Goal: Task Accomplishment & Management: Manage account settings

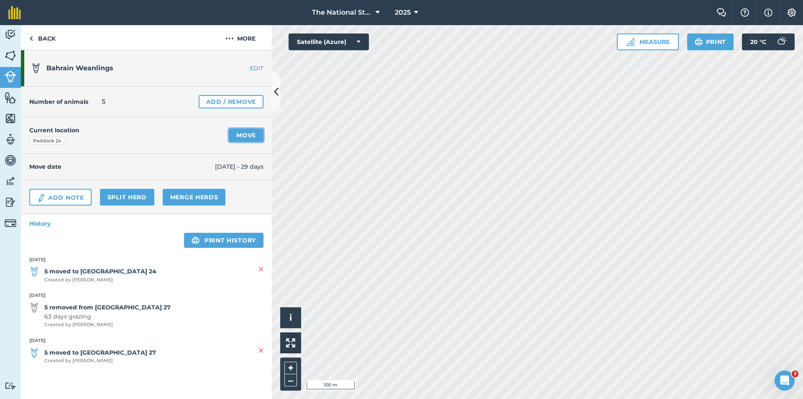
click at [254, 140] on link "Move" at bounding box center [246, 134] width 35 height 13
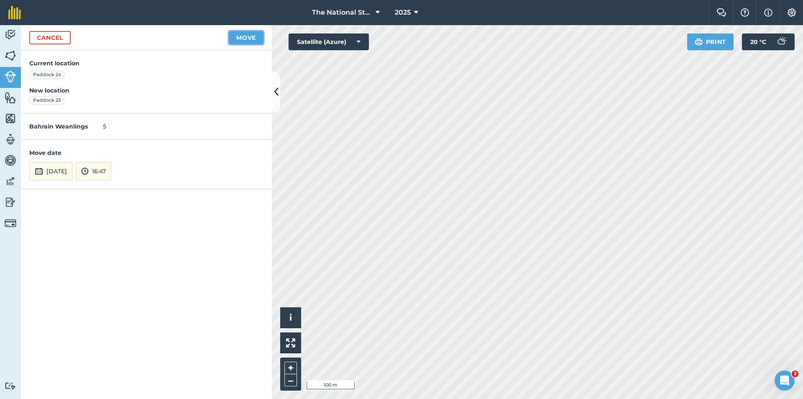
click at [245, 43] on button "Move" at bounding box center [246, 37] width 35 height 13
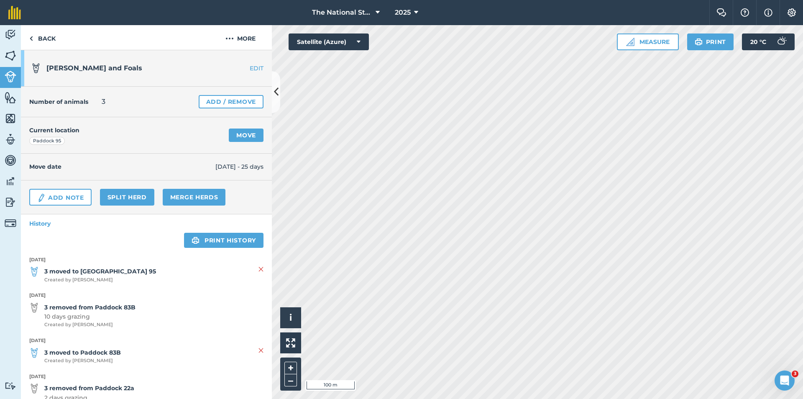
click at [246, 66] on link "EDIT" at bounding box center [245, 68] width 53 height 8
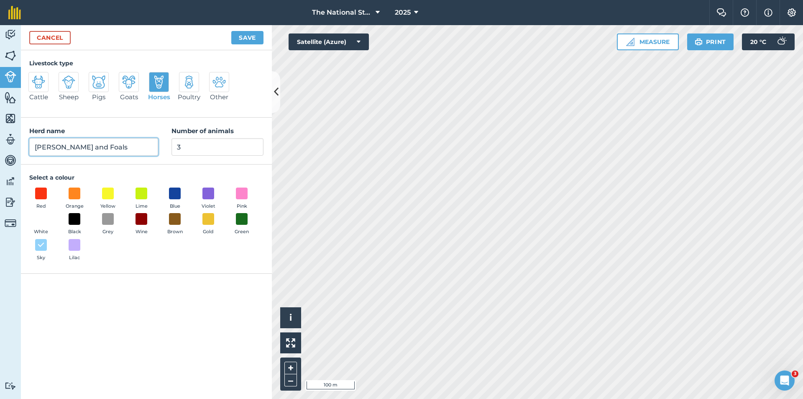
drag, startPoint x: 131, startPoint y: 143, endPoint x: 0, endPoint y: 140, distance: 131.0
click at [0, 140] on div "Activity Fields Livestock Features Maps Team Vehicles Data Reporting Billing Tu…" at bounding box center [401, 212] width 803 height 374
type input "Weanlings"
drag, startPoint x: 164, startPoint y: 143, endPoint x: 132, endPoint y: 144, distance: 32.6
click at [132, 144] on div "Herd name Weanlings Number of animals 3" at bounding box center [146, 141] width 251 height 47
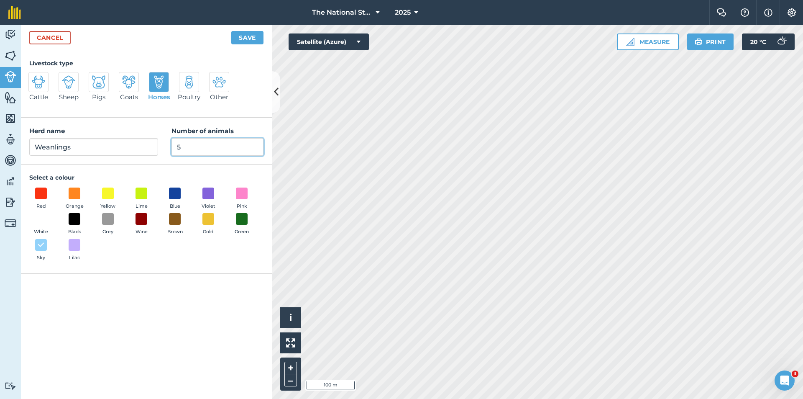
type input "5"
click at [247, 39] on button "Save" at bounding box center [247, 37] width 32 height 13
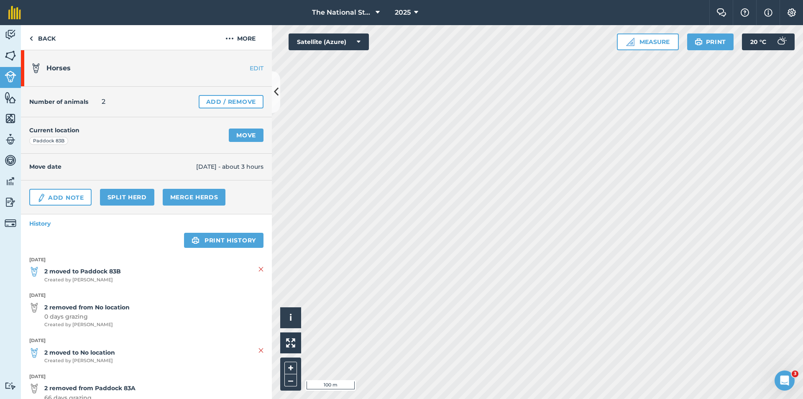
click at [251, 66] on link "EDIT" at bounding box center [245, 68] width 53 height 8
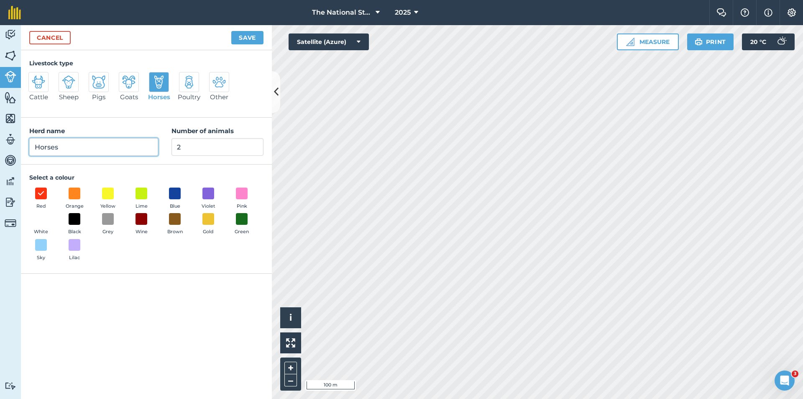
drag, startPoint x: 82, startPoint y: 146, endPoint x: 0, endPoint y: 134, distance: 82.4
click at [0, 135] on div "Activity Fields Livestock Features Maps Team Vehicles Data Reporting Billing Tu…" at bounding box center [401, 212] width 803 height 374
type input "Retired Horses"
click at [258, 38] on button "Save" at bounding box center [247, 37] width 32 height 13
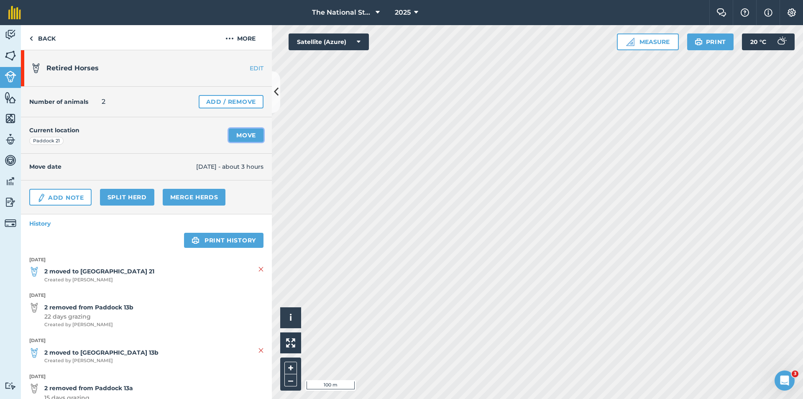
click at [241, 136] on link "Move" at bounding box center [246, 134] width 35 height 13
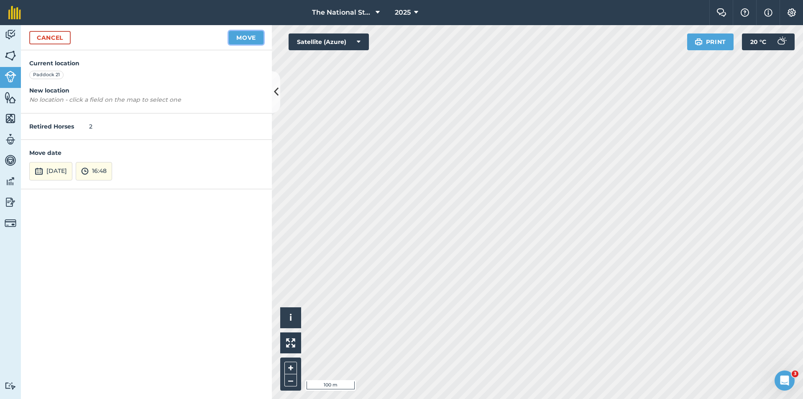
click at [393, 210] on div "Activity Fields Livestock Features Maps Team Vehicles Data Reporting Billing Tu…" at bounding box center [401, 212] width 803 height 374
click at [56, 33] on link "Cancel" at bounding box center [49, 37] width 41 height 13
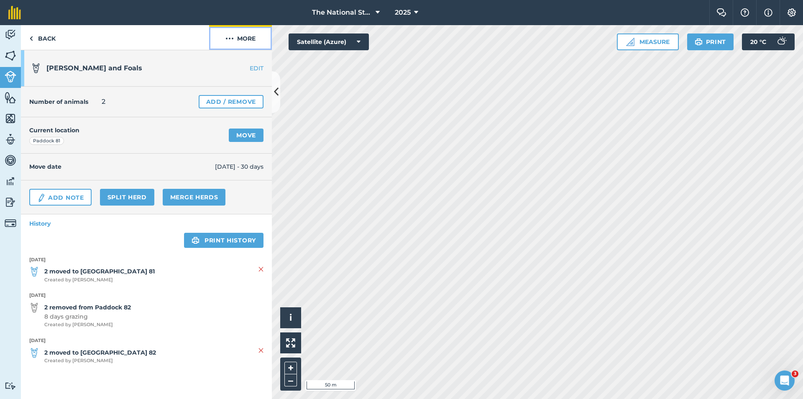
click at [232, 38] on img at bounding box center [229, 38] width 8 height 10
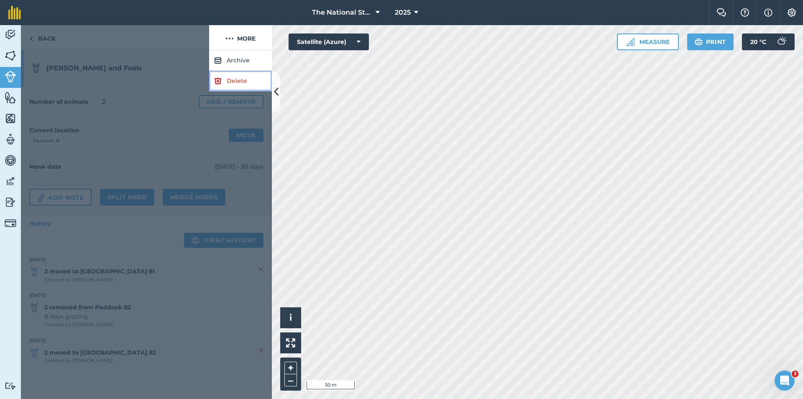
click at [237, 79] on link "Delete" at bounding box center [240, 81] width 63 height 20
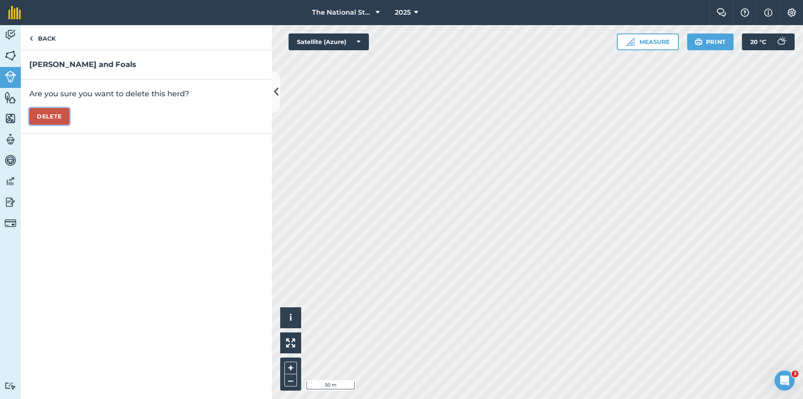
click at [57, 120] on button "Delete" at bounding box center [49, 116] width 40 height 17
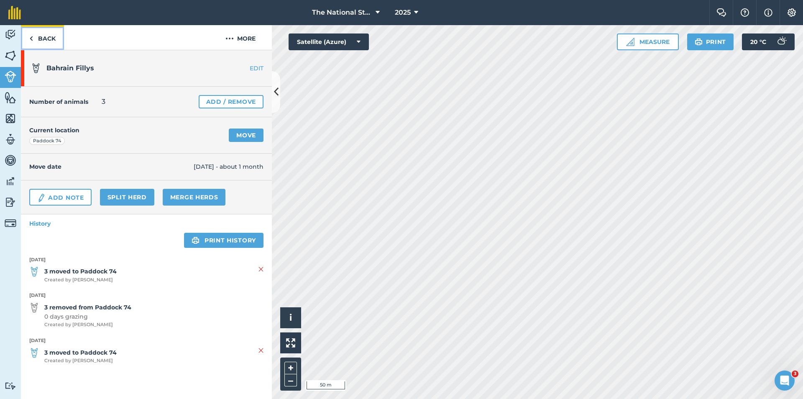
click at [44, 38] on link "Back" at bounding box center [42, 37] width 43 height 25
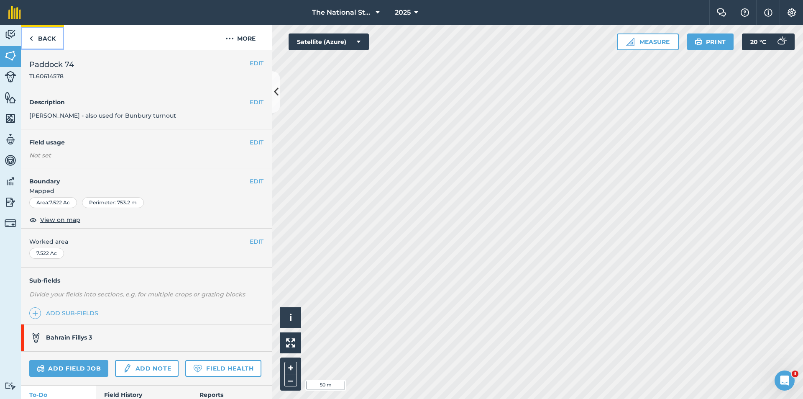
click at [45, 40] on link "Back" at bounding box center [42, 37] width 43 height 25
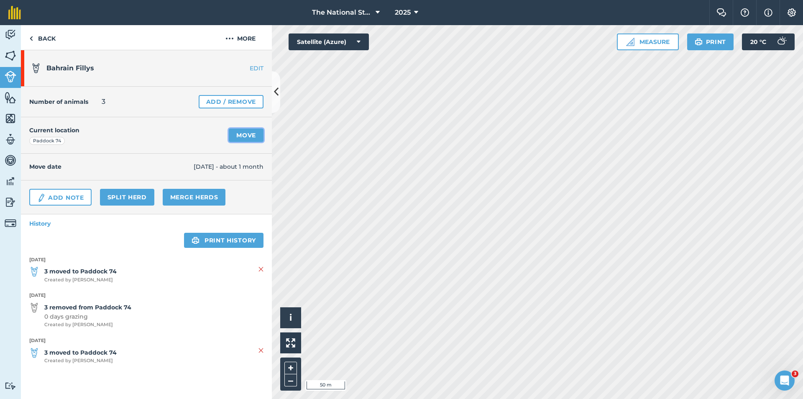
click at [250, 135] on link "Move" at bounding box center [246, 134] width 35 height 13
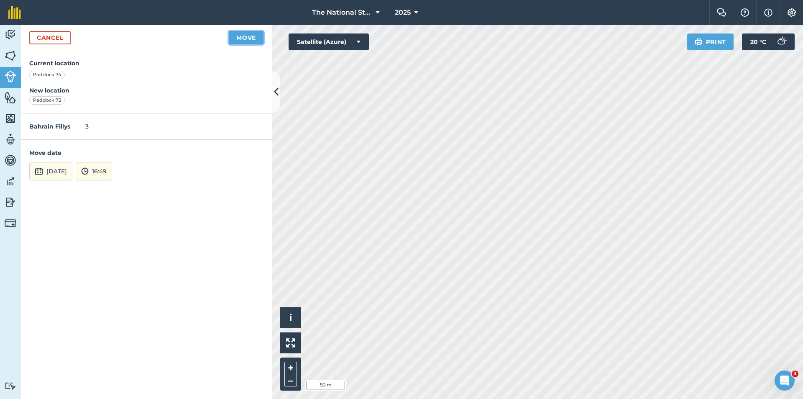
click at [243, 37] on button "Move" at bounding box center [246, 37] width 35 height 13
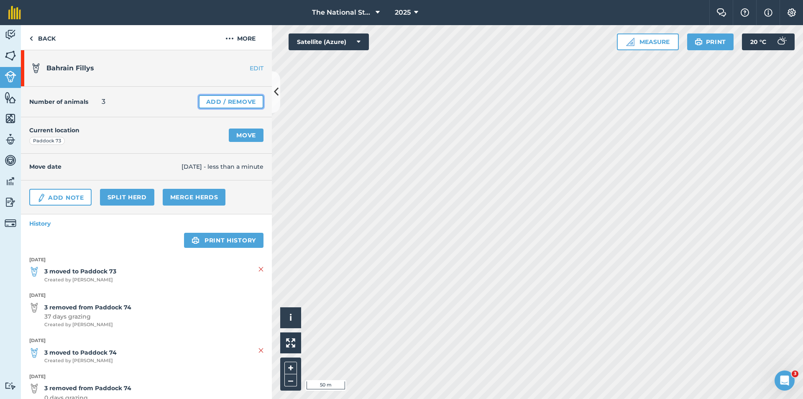
click at [208, 105] on link "Add / Remove" at bounding box center [231, 101] width 65 height 13
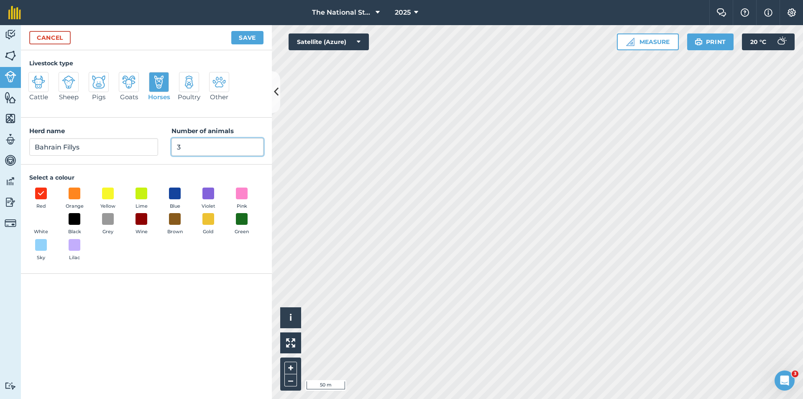
drag, startPoint x: 185, startPoint y: 150, endPoint x: 112, endPoint y: 145, distance: 72.9
click at [112, 145] on div "Herd name Bahrain Fillys Number of animals 3" at bounding box center [146, 141] width 251 height 47
type input "5"
type input "6"
click at [263, 37] on button "Save" at bounding box center [247, 37] width 32 height 13
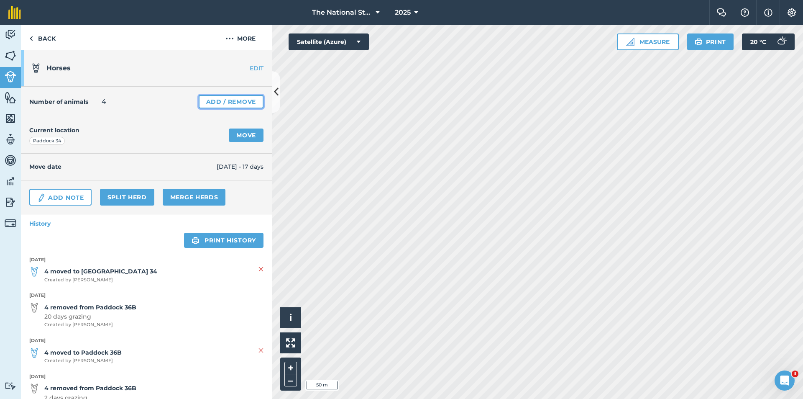
click at [237, 106] on link "Add / Remove" at bounding box center [231, 101] width 65 height 13
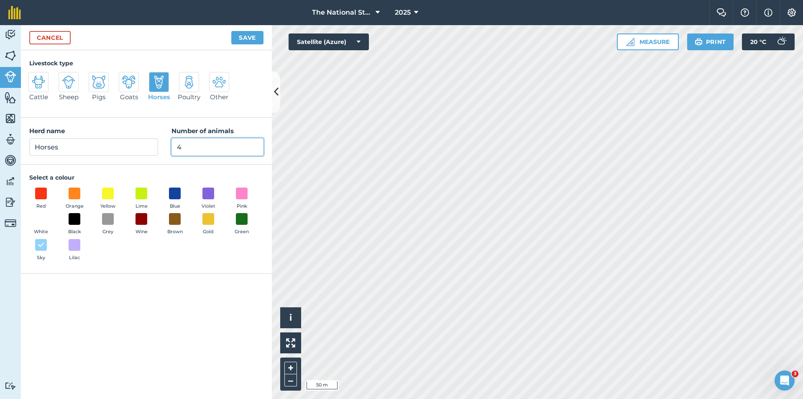
drag, startPoint x: 193, startPoint y: 152, endPoint x: 160, endPoint y: 147, distance: 33.0
click at [160, 147] on div "Herd name Horses Number of animals 4" at bounding box center [146, 141] width 251 height 47
type input "6"
click at [0, 149] on div "Activity Fields Livestock Features Maps Team Vehicles Data Reporting Billing Tu…" at bounding box center [401, 212] width 803 height 374
type input "[PERSON_NAME] and Foals"
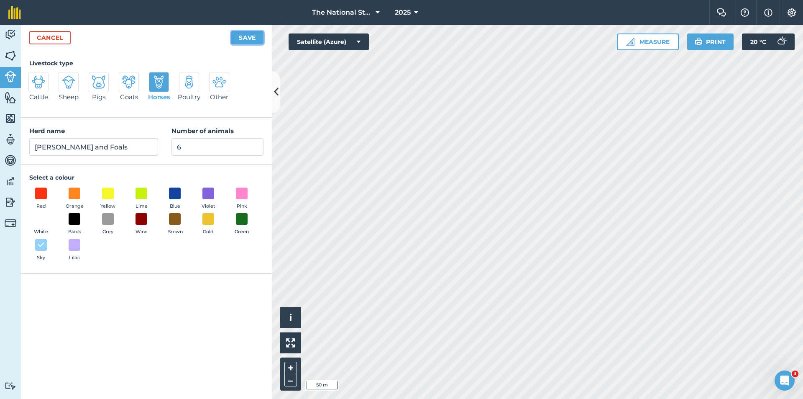
click at [252, 35] on button "Save" at bounding box center [247, 37] width 32 height 13
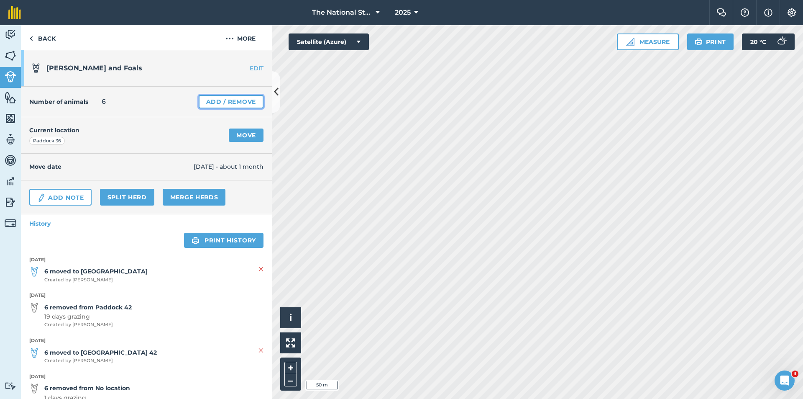
click at [218, 102] on link "Add / Remove" at bounding box center [231, 101] width 65 height 13
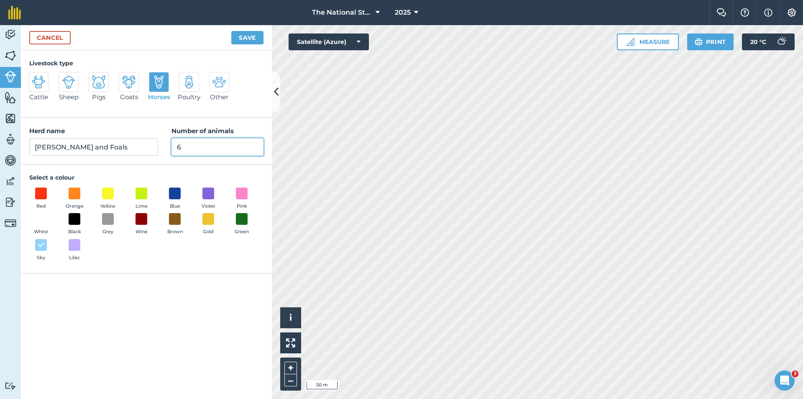
drag, startPoint x: 185, startPoint y: 150, endPoint x: 145, endPoint y: 146, distance: 40.3
click at [145, 146] on div "Herd name [PERSON_NAME] and Foals Number of animals 6" at bounding box center [146, 141] width 251 height 47
type input "8"
click at [246, 39] on button "Save" at bounding box center [247, 37] width 32 height 13
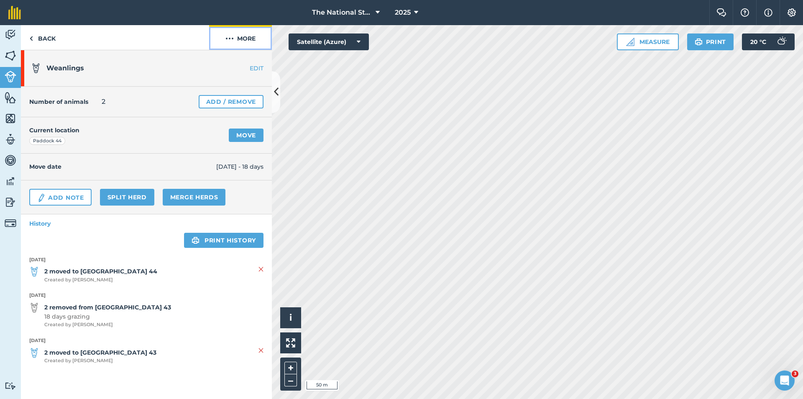
click at [246, 41] on button "More" at bounding box center [240, 37] width 63 height 25
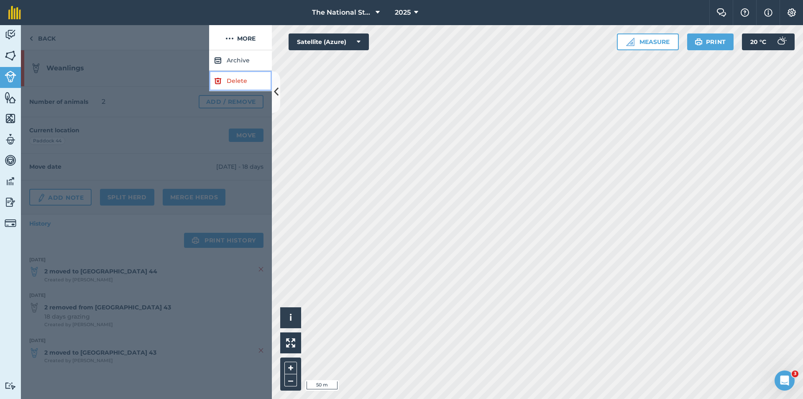
click at [241, 83] on link "Delete" at bounding box center [240, 81] width 63 height 20
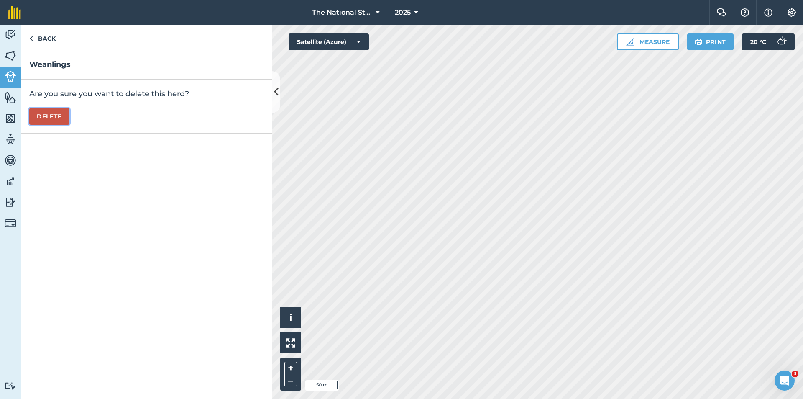
click at [55, 118] on button "Delete" at bounding box center [49, 116] width 40 height 17
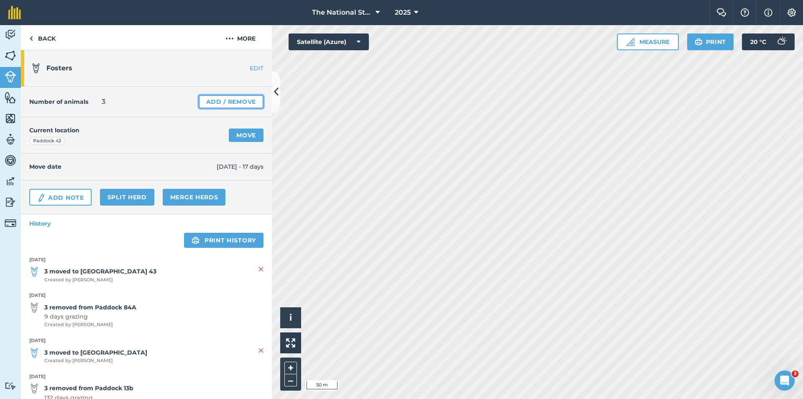
click at [246, 102] on link "Add / Remove" at bounding box center [231, 101] width 65 height 13
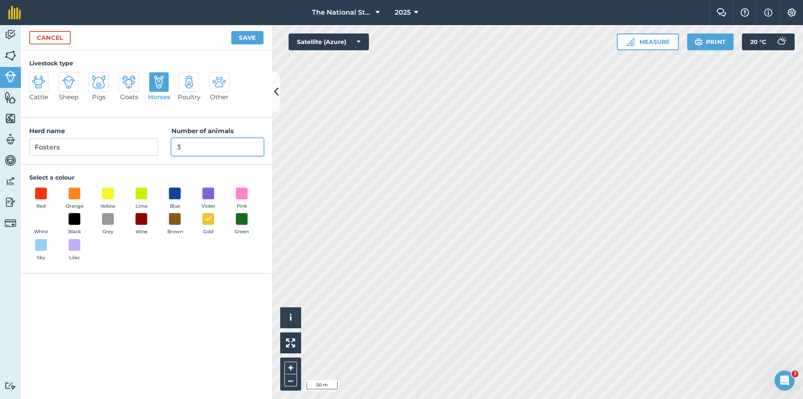
drag, startPoint x: 210, startPoint y: 149, endPoint x: 155, endPoint y: 149, distance: 54.8
click at [155, 149] on div "Herd name Fosters Number of animals 3" at bounding box center [146, 141] width 251 height 47
type input "5"
click at [85, 146] on input "Fosters" at bounding box center [93, 147] width 129 height 18
type input "[PERSON_NAME]"
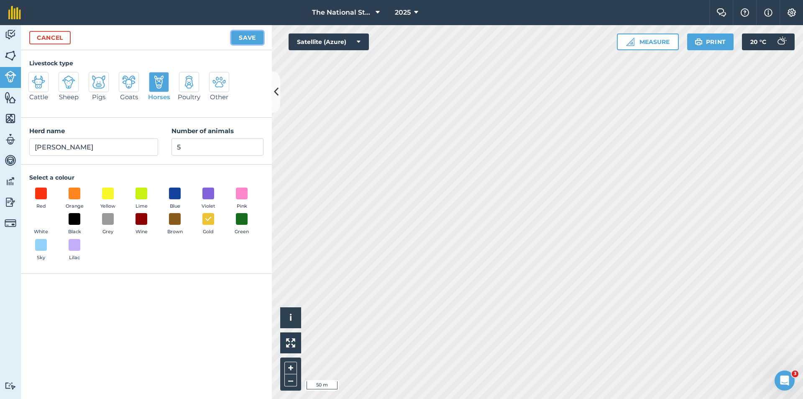
click at [250, 41] on button "Save" at bounding box center [247, 37] width 32 height 13
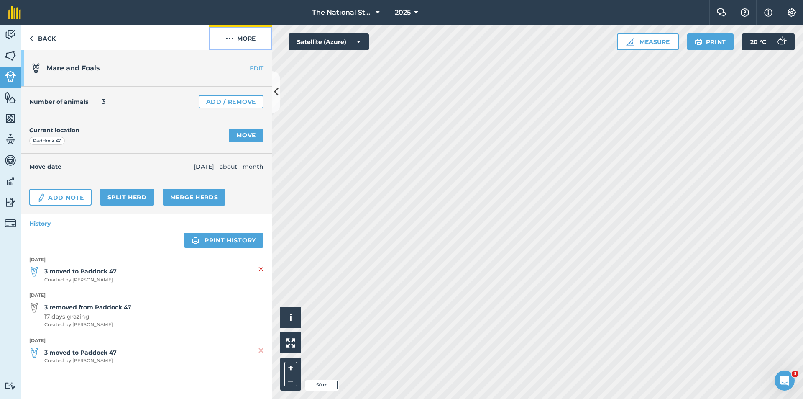
click at [230, 38] on img at bounding box center [229, 38] width 8 height 10
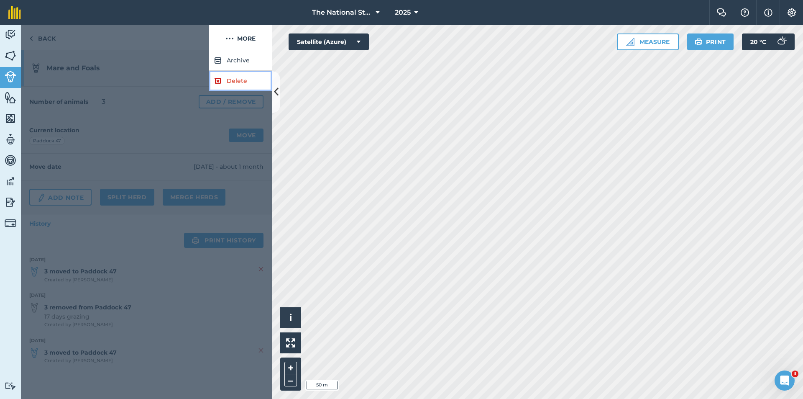
click at [240, 82] on link "Delete" at bounding box center [240, 81] width 63 height 20
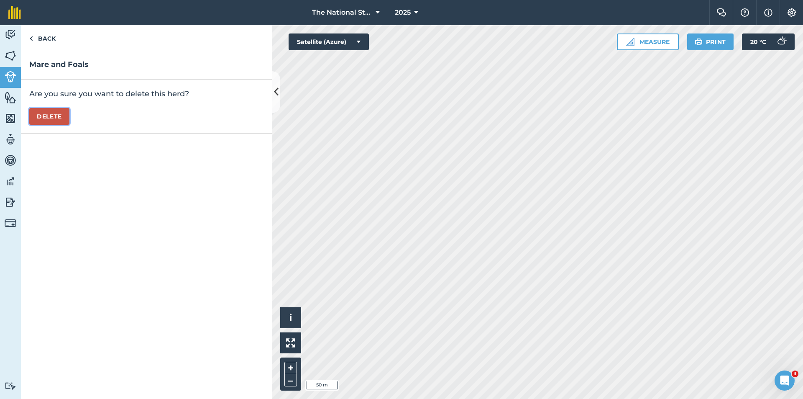
click at [41, 120] on button "Delete" at bounding box center [49, 116] width 40 height 17
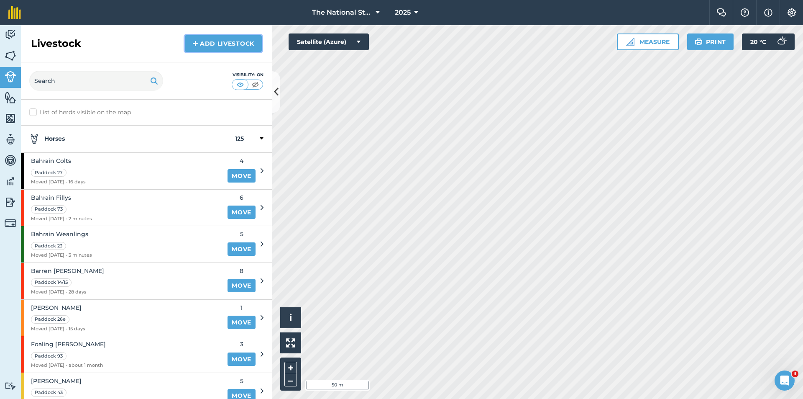
click at [193, 45] on img at bounding box center [195, 43] width 6 height 10
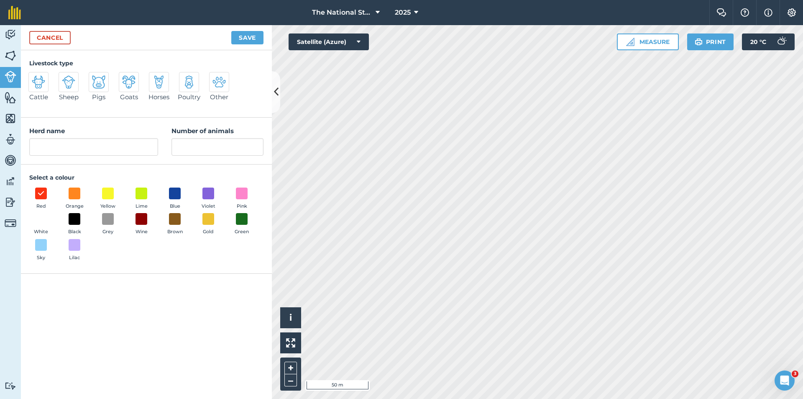
click at [161, 84] on img at bounding box center [158, 81] width 13 height 13
click at [155, 77] on input "Horses" at bounding box center [152, 74] width 5 height 5
radio input "true"
click at [108, 143] on input "Horses" at bounding box center [93, 147] width 129 height 18
drag, startPoint x: 120, startPoint y: 143, endPoint x: 0, endPoint y: 149, distance: 120.6
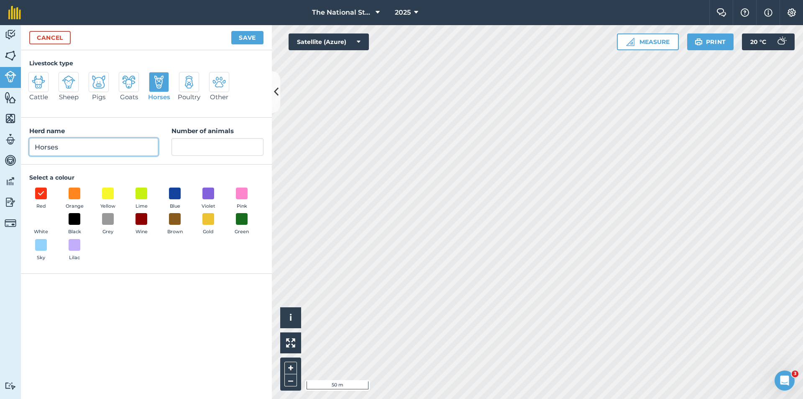
click at [0, 149] on div "Activity Fields Livestock Features Maps Team Vehicles Data Reporting Billing Tu…" at bounding box center [401, 212] width 803 height 374
type input "Weanlings Injured"
click at [186, 149] on input "Number of animals" at bounding box center [218, 147] width 92 height 18
type input "2"
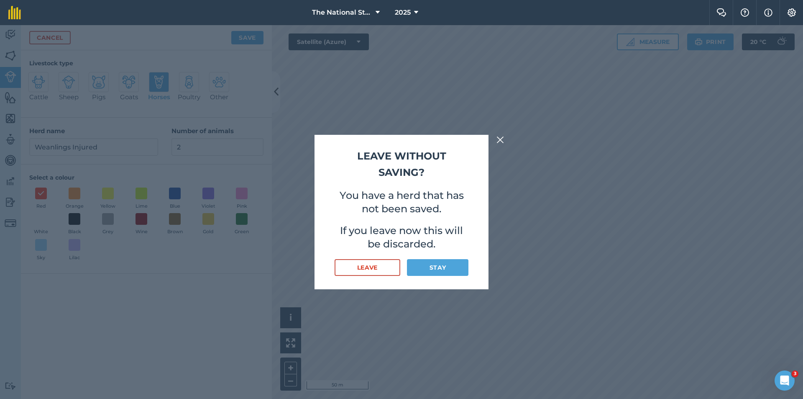
click at [499, 139] on img at bounding box center [501, 140] width 8 height 10
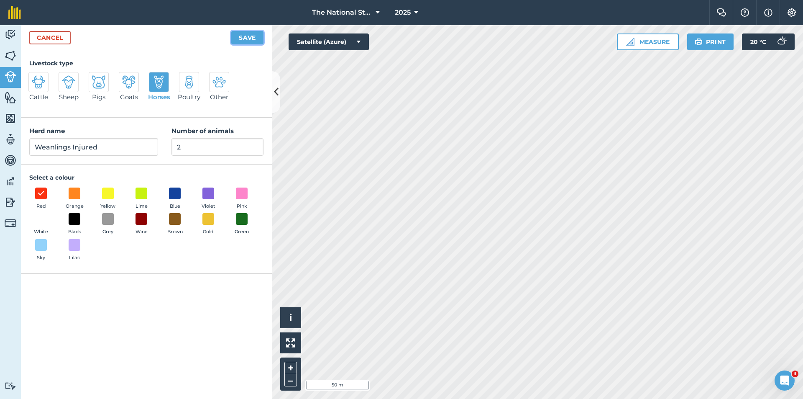
click at [245, 38] on button "Save" at bounding box center [247, 37] width 32 height 13
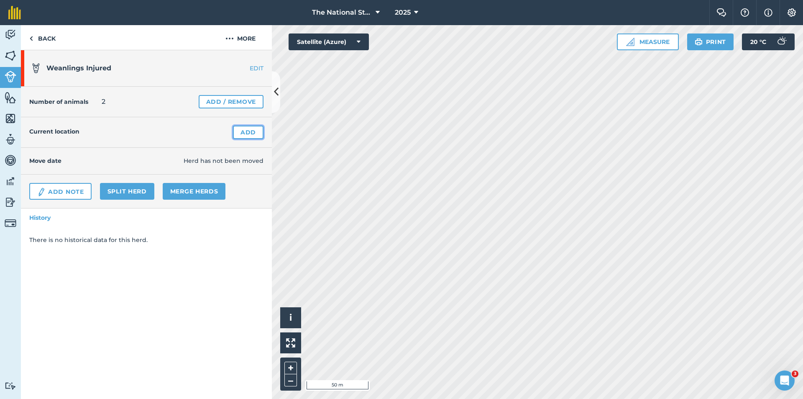
click at [253, 134] on link "Add" at bounding box center [248, 131] width 31 height 13
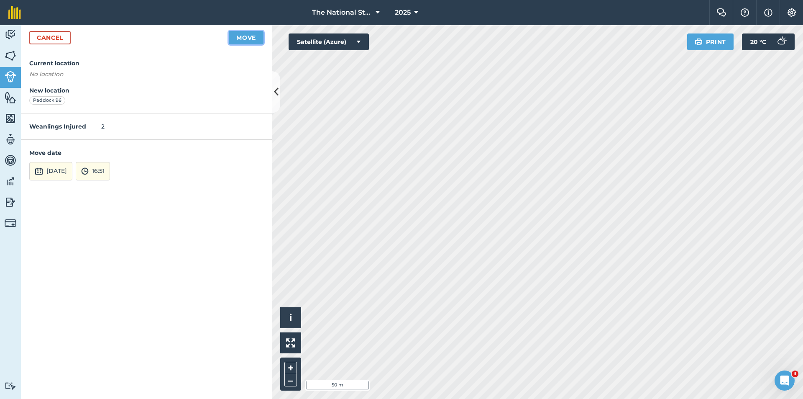
click at [250, 36] on button "Move" at bounding box center [246, 37] width 35 height 13
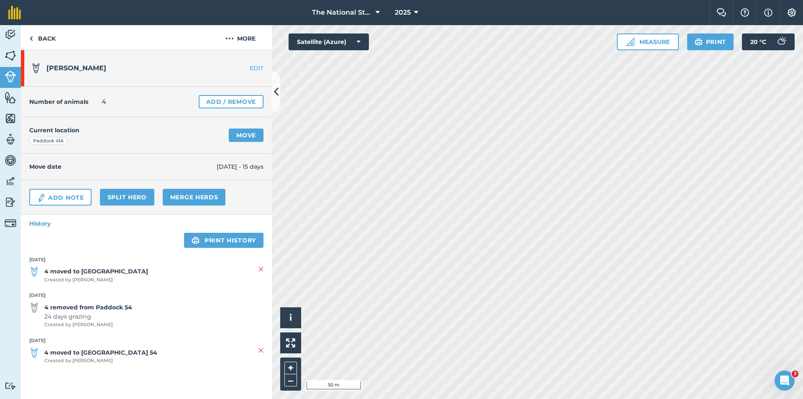
click at [253, 70] on link "EDIT" at bounding box center [245, 68] width 53 height 8
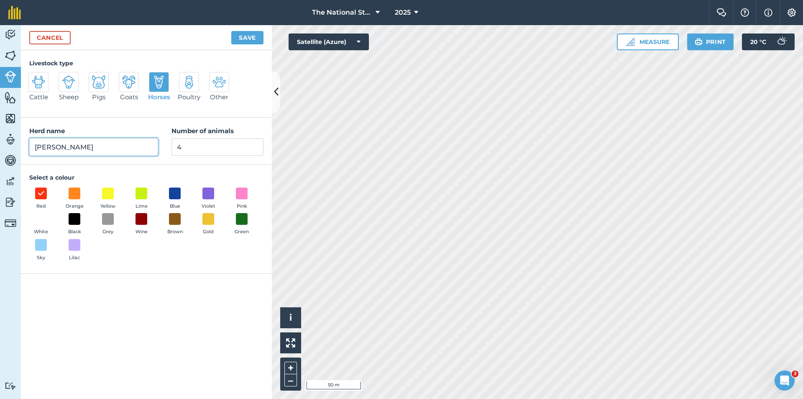
click at [32, 150] on input "[PERSON_NAME]" at bounding box center [93, 147] width 129 height 18
type input "Infoal [PERSON_NAME]"
drag, startPoint x: 212, startPoint y: 147, endPoint x: 141, endPoint y: 138, distance: 71.8
click at [141, 138] on div "Herd name Infoal [PERSON_NAME] Number of animals 4" at bounding box center [146, 141] width 251 height 47
click at [243, 38] on button "Save" at bounding box center [247, 37] width 32 height 13
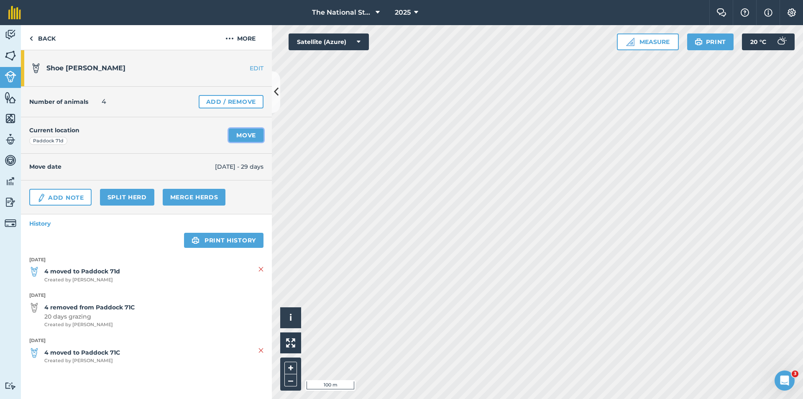
click at [258, 133] on link "Move" at bounding box center [246, 134] width 35 height 13
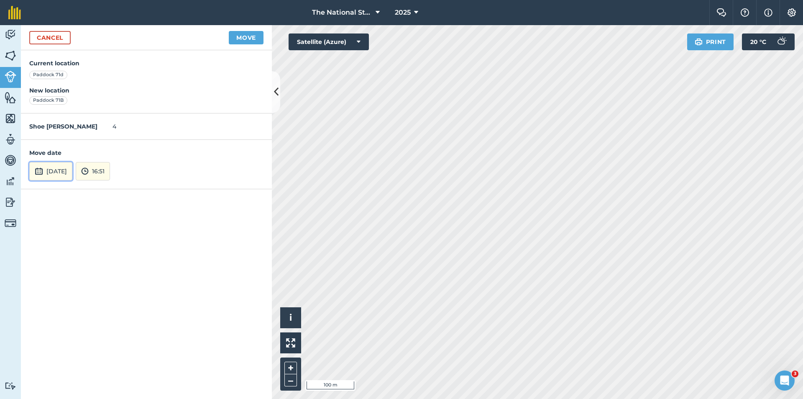
click at [51, 169] on button "[DATE]" at bounding box center [50, 171] width 43 height 18
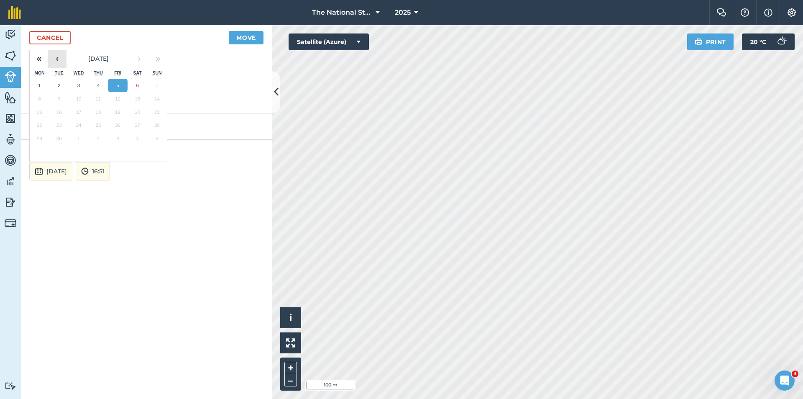
click at [57, 58] on button "‹" at bounding box center [57, 58] width 18 height 18
click at [143, 59] on button "›" at bounding box center [139, 58] width 18 height 18
click at [60, 60] on button "‹" at bounding box center [57, 58] width 18 height 18
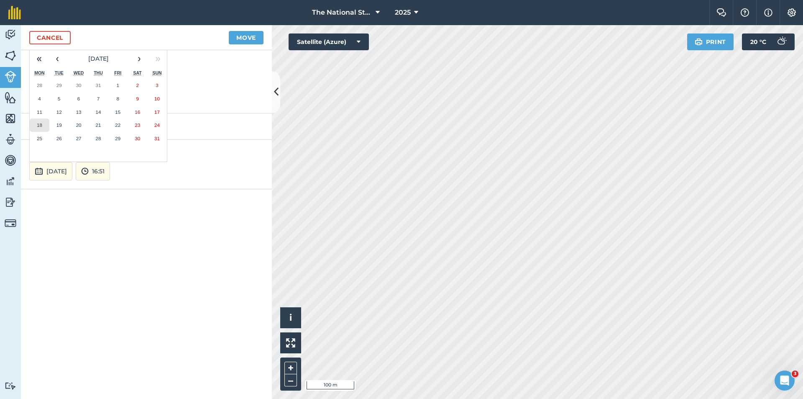
click at [45, 122] on button "18" at bounding box center [40, 124] width 20 height 13
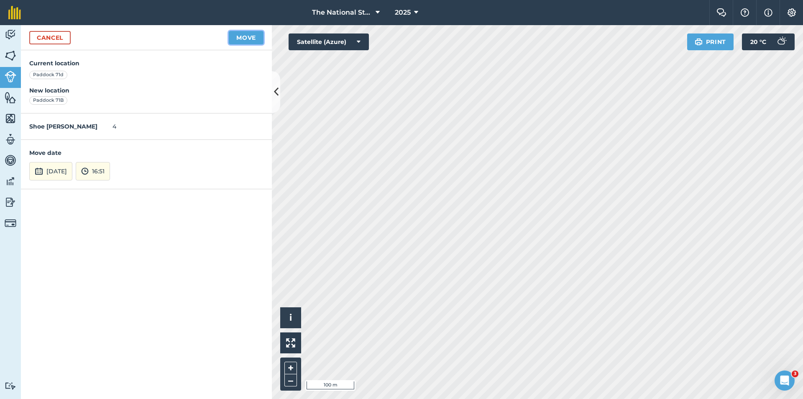
click at [246, 38] on button "Move" at bounding box center [246, 37] width 35 height 13
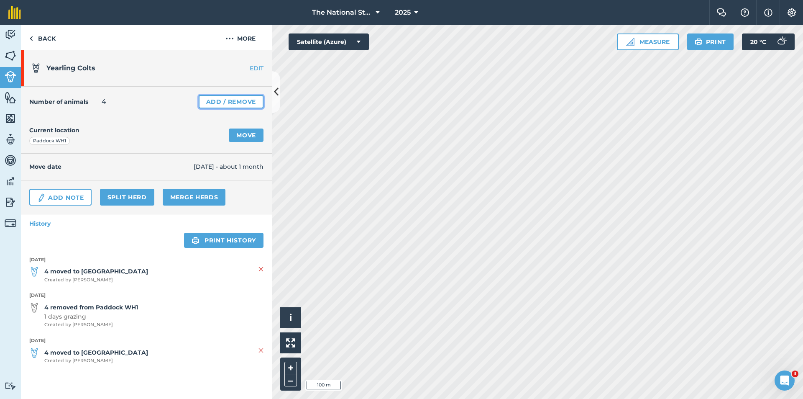
click at [214, 101] on link "Add / Remove" at bounding box center [231, 101] width 65 height 13
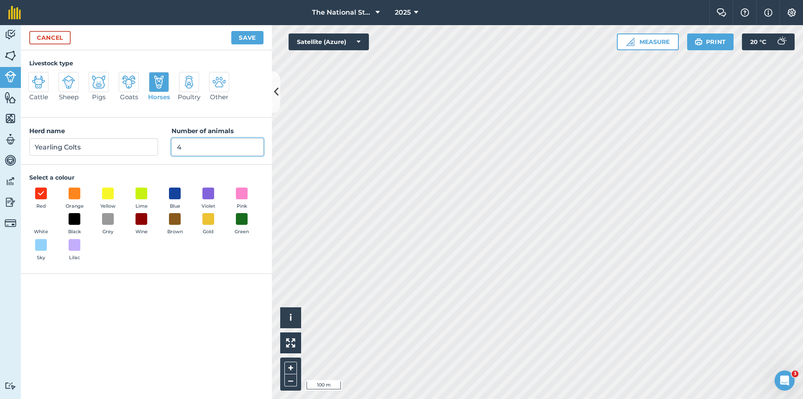
drag, startPoint x: 163, startPoint y: 146, endPoint x: 87, endPoint y: 136, distance: 77.3
click at [87, 136] on div "Herd name Yearling Colts Number of animals 4" at bounding box center [146, 141] width 251 height 47
type input "5"
click at [238, 41] on button "Save" at bounding box center [247, 37] width 32 height 13
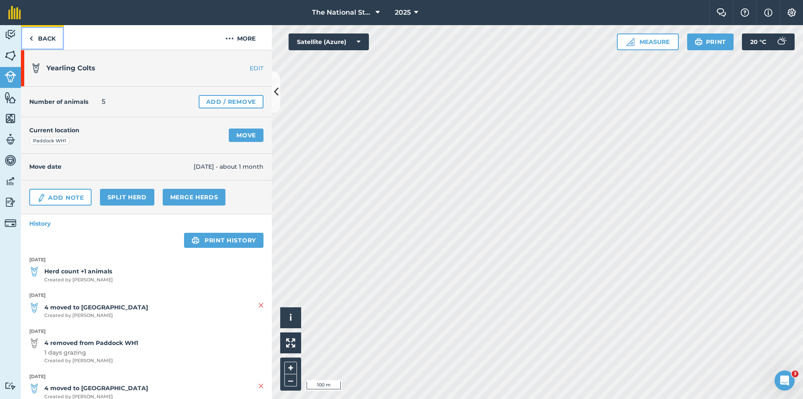
click at [42, 43] on link "Back" at bounding box center [42, 37] width 43 height 25
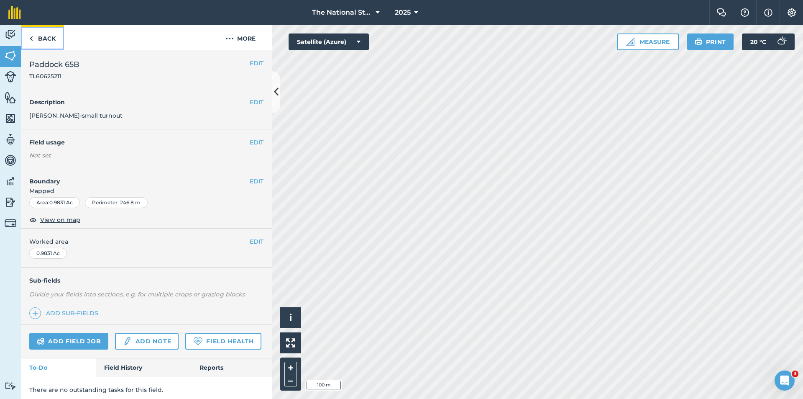
click at [47, 44] on link "Back" at bounding box center [42, 37] width 43 height 25
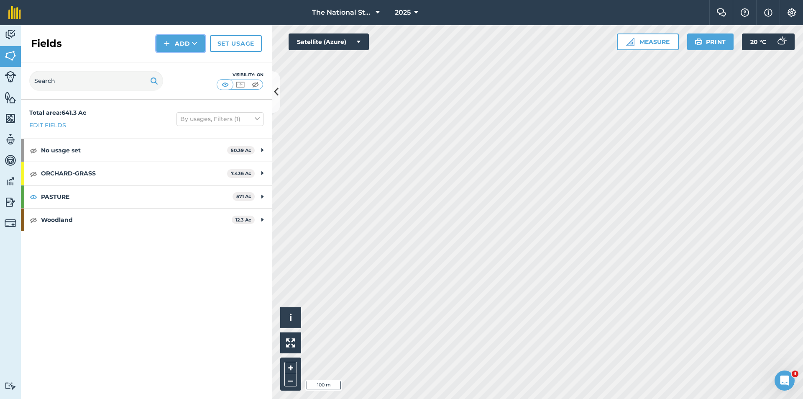
click at [186, 47] on button "Add" at bounding box center [180, 43] width 49 height 17
click at [10, 77] on img at bounding box center [11, 77] width 12 height 12
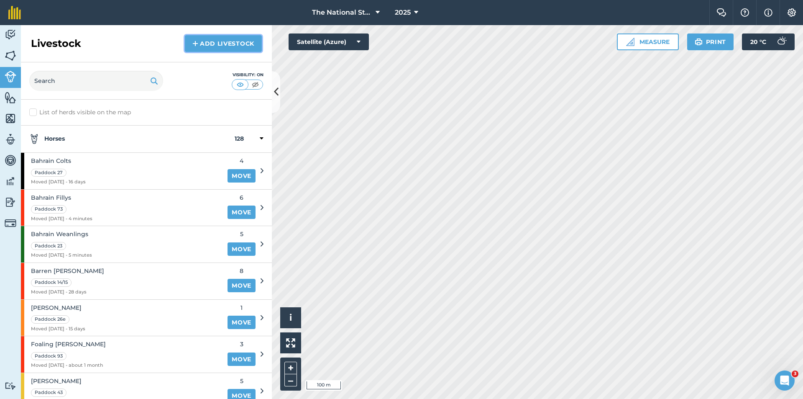
click at [209, 48] on link "Add Livestock" at bounding box center [223, 43] width 77 height 17
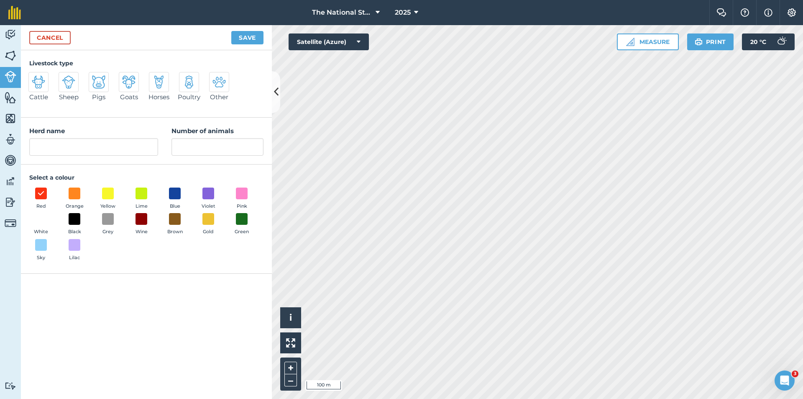
click at [161, 83] on img at bounding box center [158, 81] width 13 height 13
click at [155, 77] on input "Horses" at bounding box center [152, 74] width 5 height 5
radio input "true"
click at [94, 134] on label "Herd name" at bounding box center [93, 131] width 129 height 10
click at [94, 138] on input "Horses" at bounding box center [93, 147] width 129 height 18
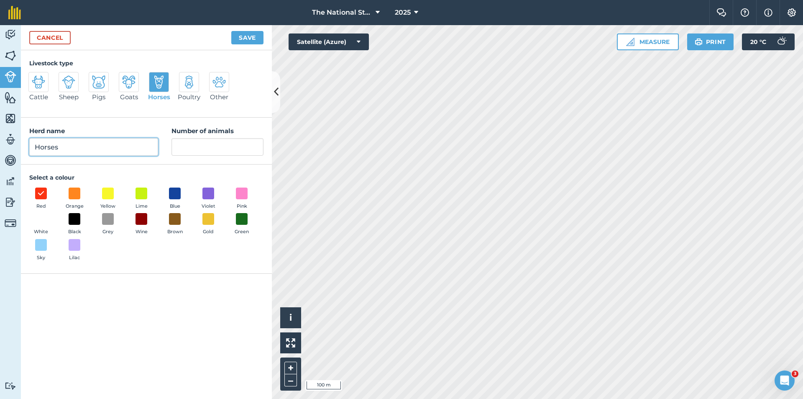
drag, startPoint x: 23, startPoint y: 153, endPoint x: 0, endPoint y: 155, distance: 23.5
click at [0, 156] on div "Activity Fields Livestock Features Maps Team Vehicles Data Reporting Billing Tu…" at bounding box center [401, 212] width 803 height 374
type input "Yealring"
click at [228, 145] on input "Number of animals" at bounding box center [218, 147] width 92 height 18
type input "1"
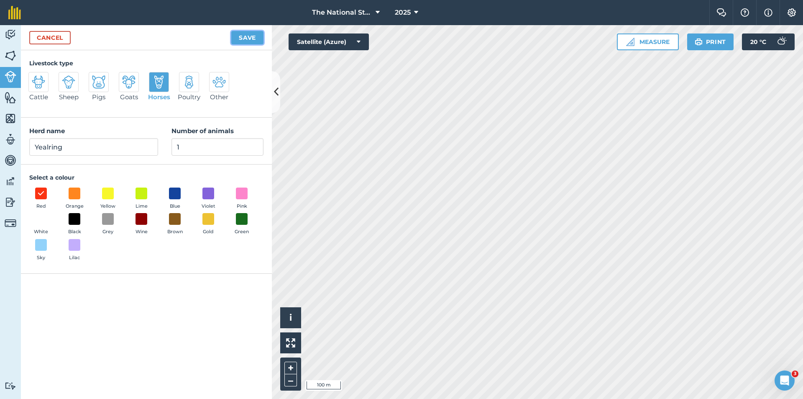
click at [254, 38] on button "Save" at bounding box center [247, 37] width 32 height 13
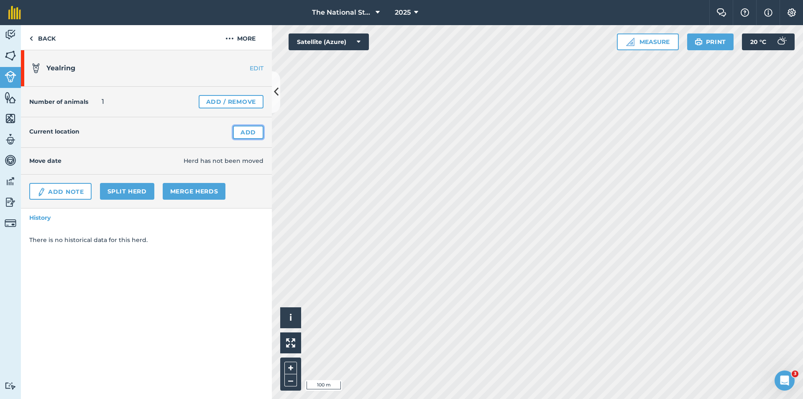
click at [251, 133] on link "Add" at bounding box center [248, 131] width 31 height 13
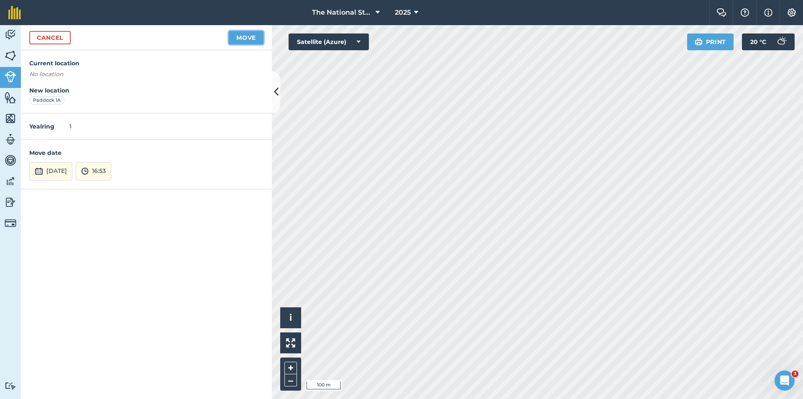
click at [247, 38] on button "Move" at bounding box center [246, 37] width 35 height 13
